Goal: Task Accomplishment & Management: Manage account settings

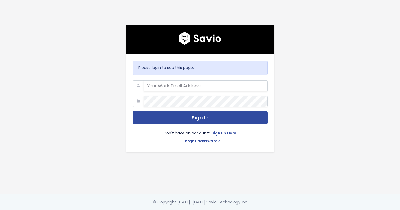
click at [101, 49] on div "Please login to see this page. Sign In Don't have an account? Sign up Here Forg…" at bounding box center [200, 97] width 313 height 194
click at [155, 85] on input "email" at bounding box center [205, 86] width 124 height 11
type input "essent.app@gmail.com"
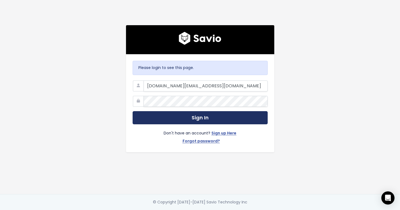
click at [160, 119] on button "Sign In" at bounding box center [199, 117] width 135 height 13
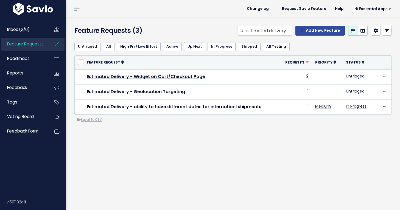
click at [158, 140] on div "Untriaged All High Pri / Low Effort Active Up Next In Progress Shipped AB Testi…" at bounding box center [232, 102] width 325 height 129
click at [269, 28] on input "estimated delivery" at bounding box center [268, 31] width 47 height 10
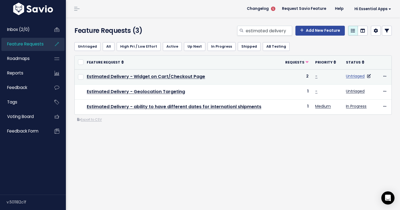
click at [353, 77] on link "Untriaged" at bounding box center [355, 75] width 19 height 5
click at [369, 76] on icon at bounding box center [369, 76] width 4 height 4
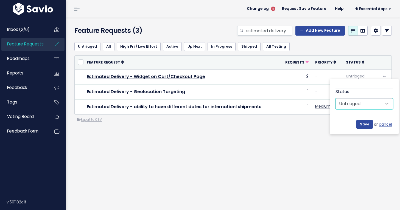
click at [360, 104] on select "Untriaged Under Consideration Planned In Progress Shipped Closed Won't do" at bounding box center [364, 103] width 58 height 11
select select "PLANNED"
click at [335, 98] on select "Untriaged Under Consideration Planned In Progress Shipped Closed Won't do" at bounding box center [364, 103] width 58 height 11
click at [362, 128] on input "Save" at bounding box center [364, 124] width 16 height 9
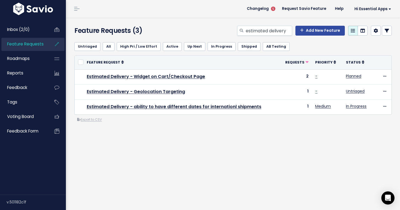
click at [306, 139] on div "Untriaged All High Pri / Low Effort Active Up Next In Progress Shipped AB Testi…" at bounding box center [232, 102] width 325 height 129
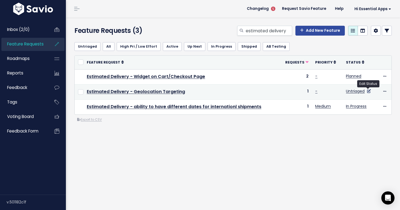
click at [369, 90] on icon at bounding box center [369, 91] width 4 height 4
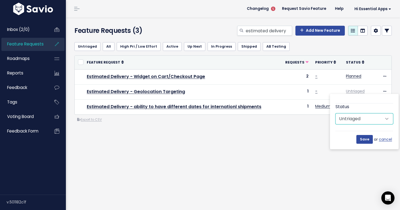
click at [364, 118] on select "Untriaged Under Consideration Planned In Progress Shipped Closed Won't do" at bounding box center [364, 119] width 58 height 11
click at [335, 114] on select "Untriaged Under Consideration Planned In Progress Shipped Closed Won't do" at bounding box center [364, 119] width 58 height 11
click at [359, 120] on select "Untriaged Under Consideration Planned In Progress Shipped Closed Won't do" at bounding box center [364, 119] width 58 height 11
select select "IN_PROGRESS"
click at [335, 114] on select "Untriaged Under Consideration Planned In Progress Shipped Closed Won't do" at bounding box center [364, 119] width 58 height 11
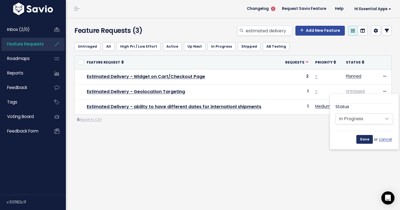
click at [362, 140] on input "Save" at bounding box center [364, 139] width 16 height 9
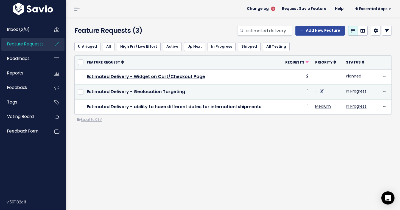
click at [320, 91] on icon at bounding box center [321, 91] width 4 height 4
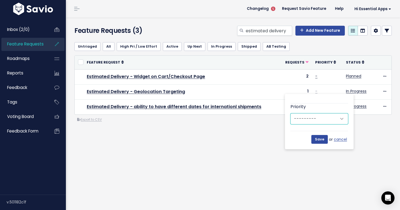
click at [319, 118] on select "--------- Low Medium High" at bounding box center [319, 119] width 58 height 11
select select "3_HIGH"
click at [290, 114] on select "--------- Low Medium High" at bounding box center [319, 119] width 58 height 11
click at [320, 140] on input "Save" at bounding box center [319, 139] width 16 height 9
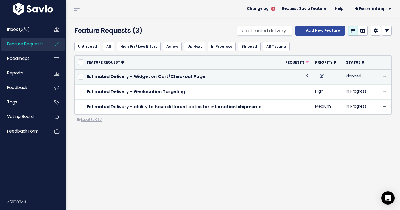
click at [320, 76] on icon at bounding box center [321, 76] width 4 height 4
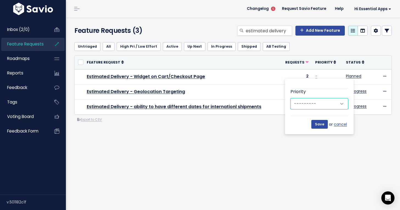
click at [320, 104] on select "--------- Low Medium High" at bounding box center [319, 103] width 58 height 11
select select "3_HIGH"
click at [290, 98] on select "--------- Low Medium High" at bounding box center [319, 103] width 58 height 11
click at [318, 124] on input "Save" at bounding box center [319, 124] width 16 height 9
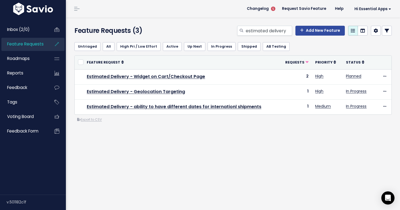
click at [274, 137] on div "Untriaged All High Pri / Low Effort Active Up Next In Progress Shipped AB Testi…" at bounding box center [232, 102] width 325 height 129
click at [198, 18] on div "Feature Requests (3) estimated delivery Add New Feature" at bounding box center [232, 28] width 332 height 20
click at [257, 9] on span "Changelog" at bounding box center [258, 9] width 22 height 4
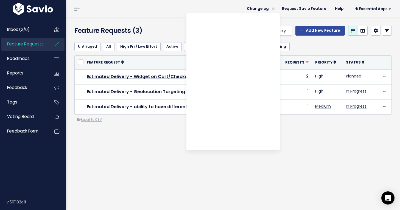
click at [153, 136] on div "Untriaged All High Pri / Low Effort Active Up Next In Progress Shipped AB Testi…" at bounding box center [232, 102] width 325 height 129
